Goal: Complete application form: Complete application form

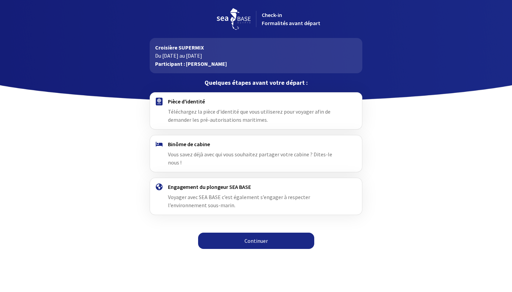
click at [197, 103] on h4 "Pièce d'identité" at bounding box center [256, 101] width 176 height 7
click at [259, 232] on link "Continuer" at bounding box center [256, 240] width 116 height 16
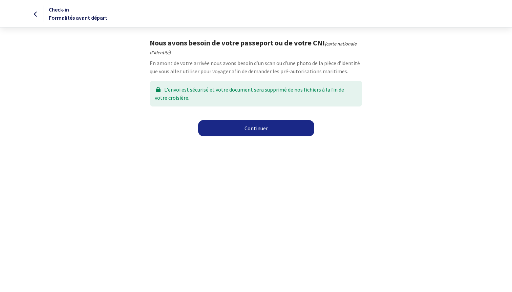
click at [251, 126] on link "Continuer" at bounding box center [256, 128] width 116 height 16
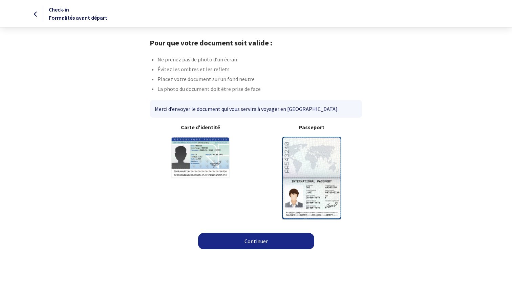
click at [302, 146] on img at bounding box center [311, 178] width 59 height 82
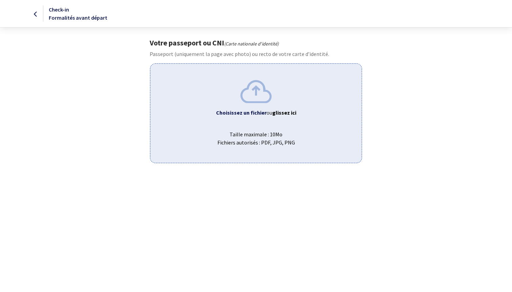
click at [256, 88] on img at bounding box center [256, 91] width 31 height 23
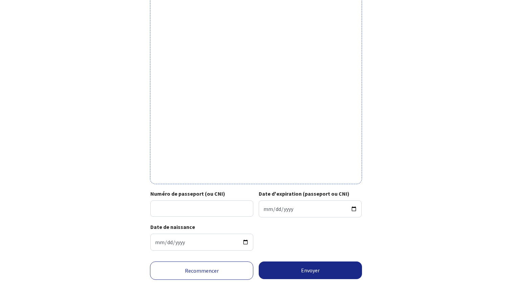
scroll to position [155, 0]
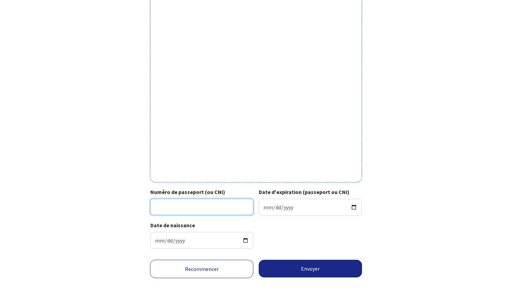
click at [159, 207] on input "Numéro de passeport (ou CNI)" at bounding box center [201, 207] width 103 height 16
type input "20DC82341"
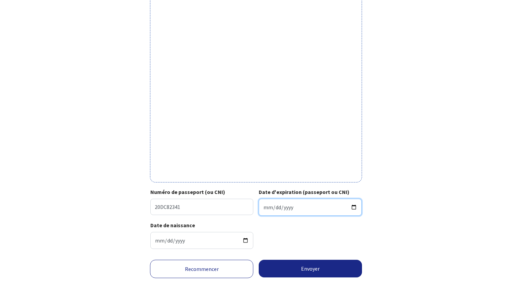
click at [268, 205] on input "Date d'expiration (passeport ou CNI)" at bounding box center [310, 207] width 103 height 17
type input "2030-07-07"
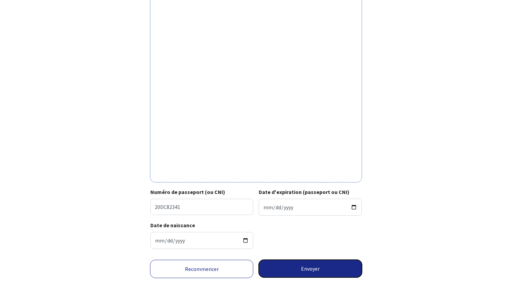
click at [310, 267] on button "Envoyer" at bounding box center [310, 269] width 103 height 18
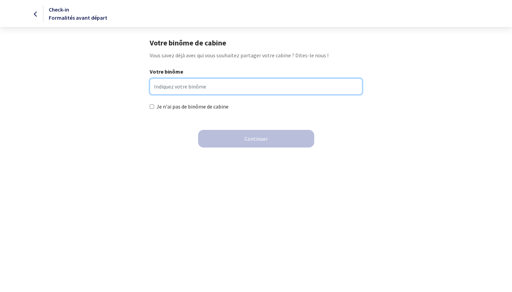
click at [164, 87] on input "Votre binôme" at bounding box center [256, 86] width 212 height 16
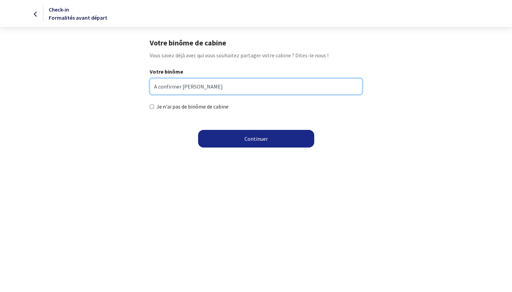
type input "A confirmer Rosier Denis"
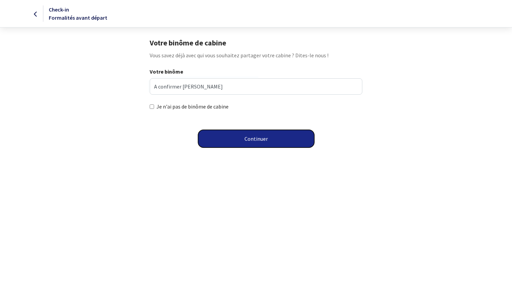
click at [256, 138] on button "Continuer" at bounding box center [256, 139] width 116 height 18
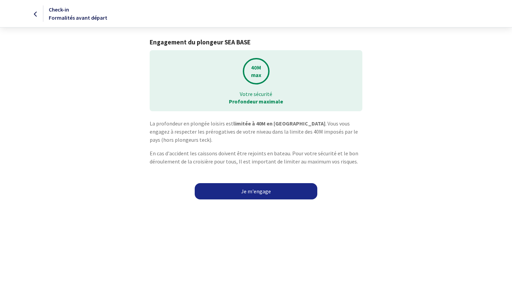
click at [254, 191] on link "Je m'engage" at bounding box center [256, 191] width 123 height 16
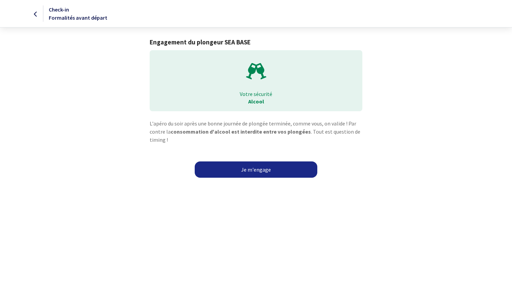
click at [249, 170] on link "Je m'engage" at bounding box center [256, 169] width 123 height 16
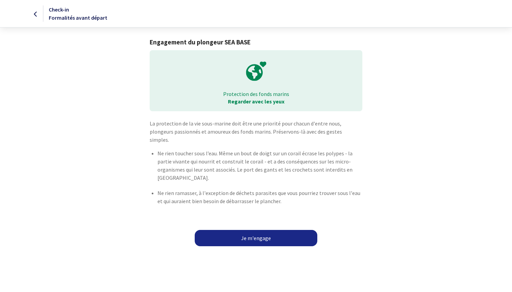
click at [257, 230] on link "Je m'engage" at bounding box center [256, 238] width 123 height 16
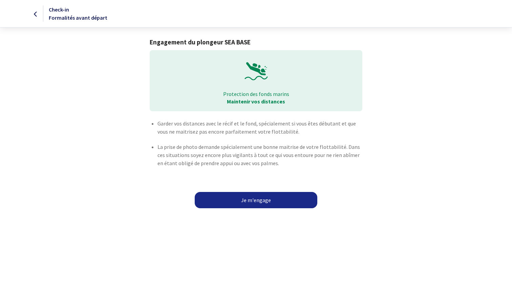
click at [252, 199] on link "Je m'engage" at bounding box center [256, 200] width 123 height 16
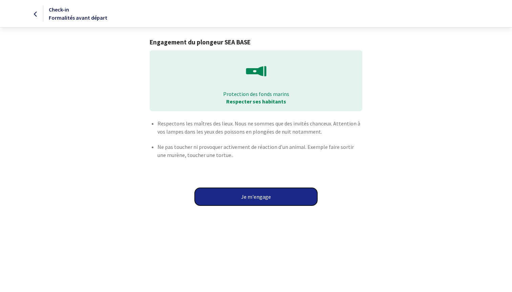
click at [252, 197] on button "Je m'engage" at bounding box center [256, 197] width 123 height 18
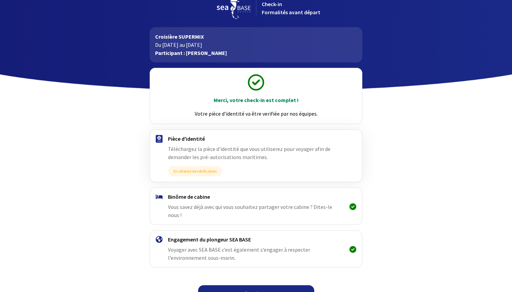
scroll to position [16, 0]
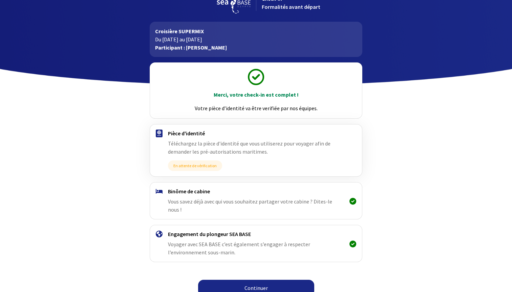
click at [259, 280] on link "Continuer" at bounding box center [256, 288] width 116 height 16
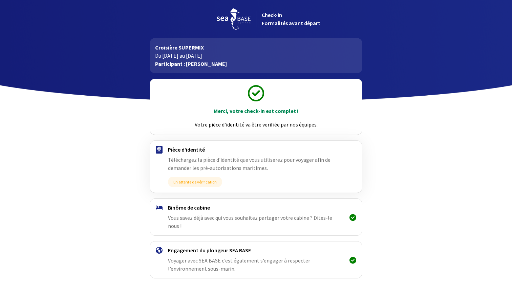
scroll to position [16, 0]
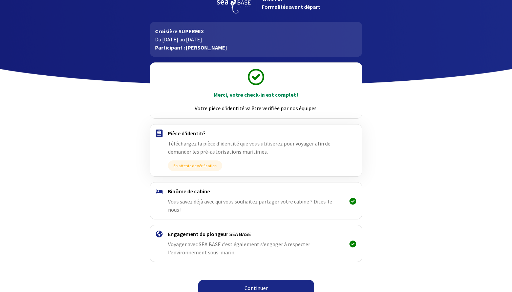
click at [255, 280] on link "Continuer" at bounding box center [256, 288] width 116 height 16
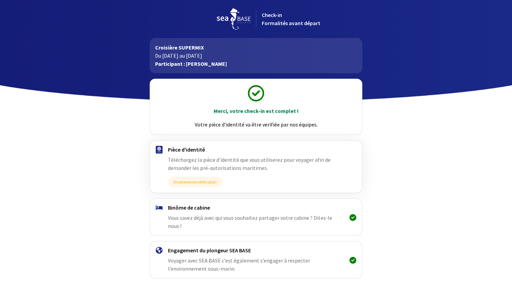
scroll to position [16, 0]
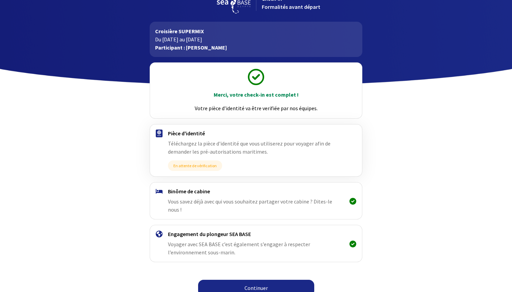
click at [193, 166] on span "En attente de vérification" at bounding box center [195, 165] width 54 height 11
click at [258, 280] on link "Continuer" at bounding box center [256, 288] width 116 height 16
